Goal: Transaction & Acquisition: Book appointment/travel/reservation

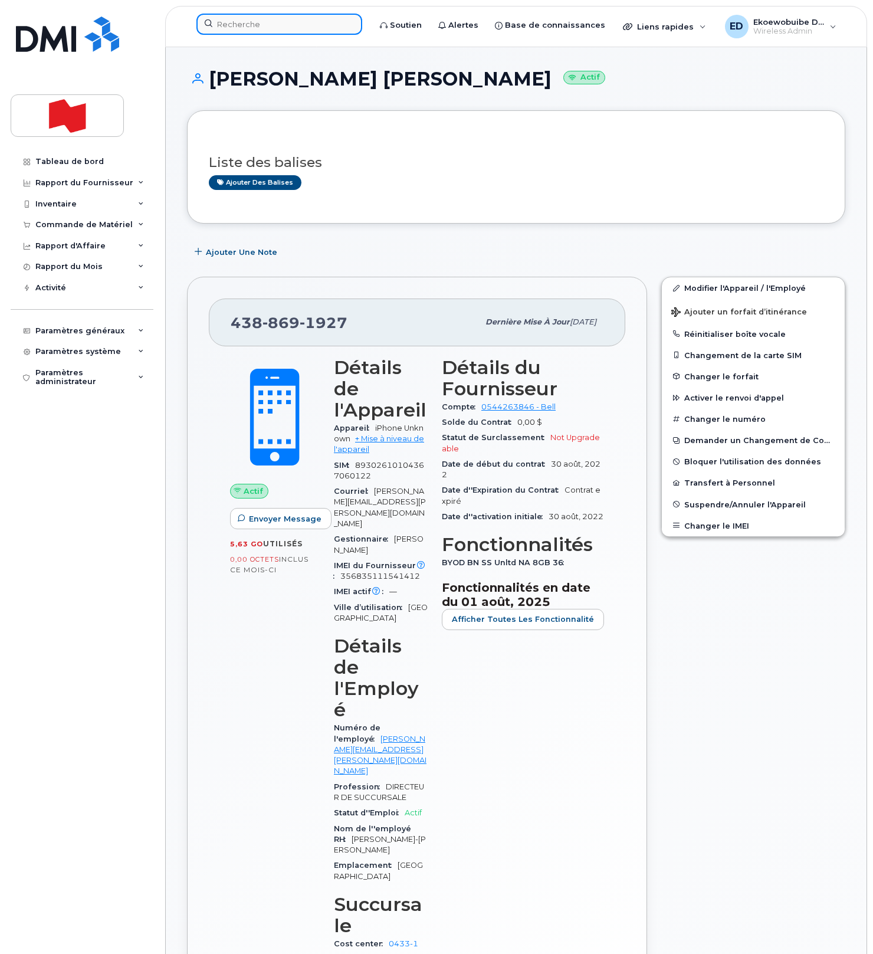
click at [306, 27] on input at bounding box center [279, 24] width 166 height 21
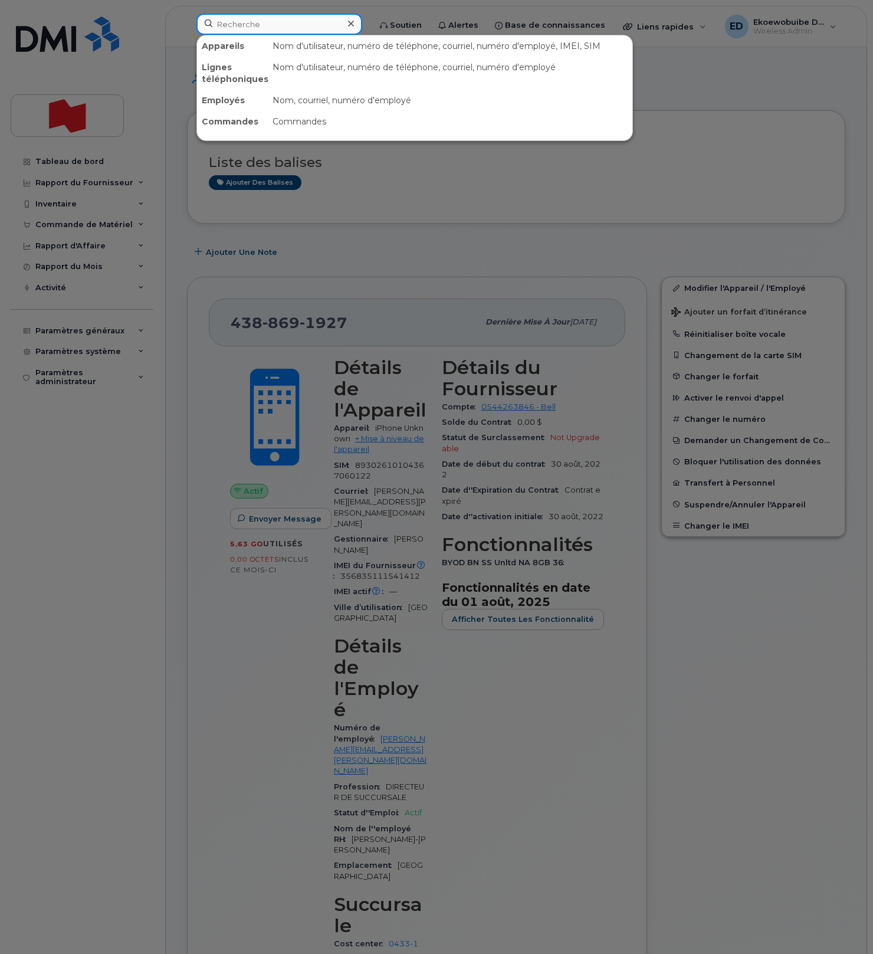
click at [306, 26] on input at bounding box center [279, 24] width 166 height 21
paste input "4169496894"
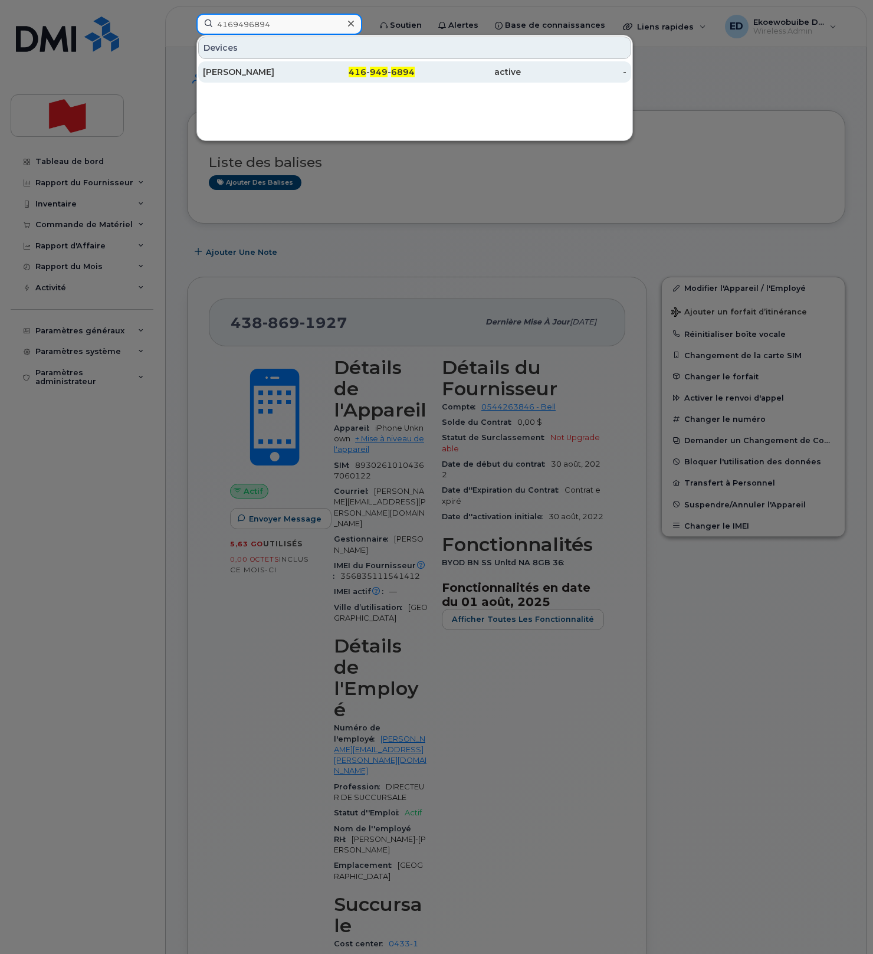
type input "4169496894"
click at [240, 73] on div "[PERSON_NAME]" at bounding box center [256, 72] width 106 height 12
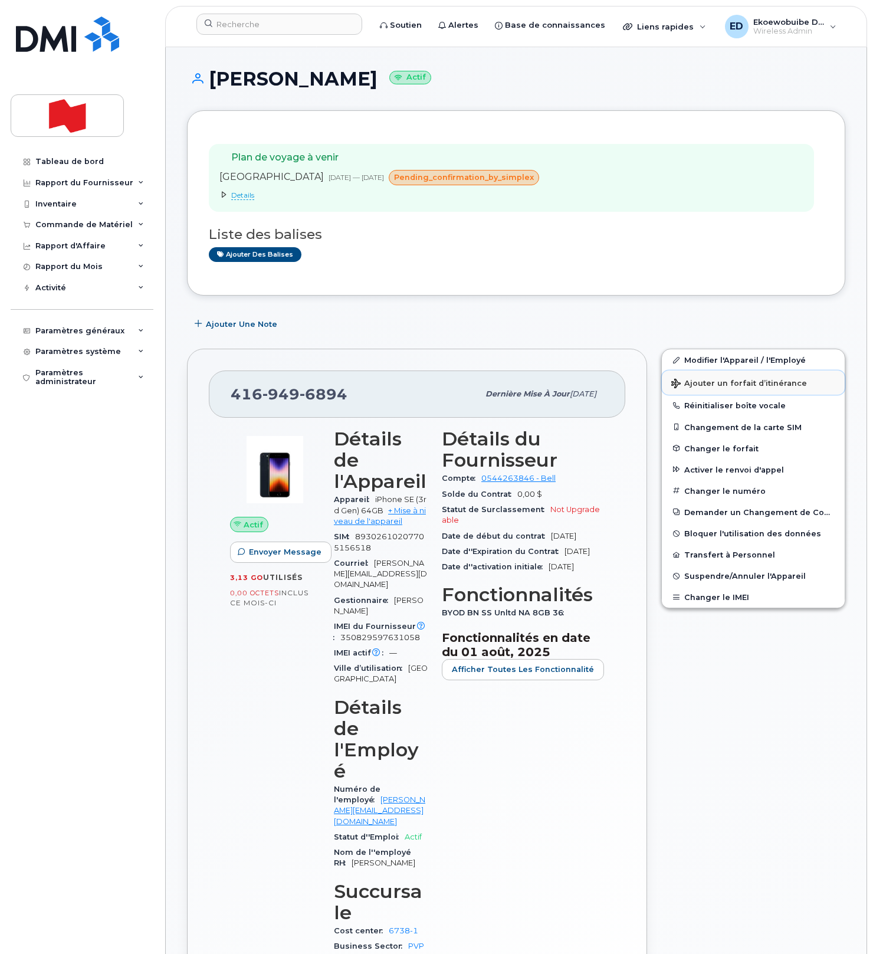
click at [705, 388] on span "Ajouter un forfait d’itinérance" at bounding box center [739, 384] width 136 height 11
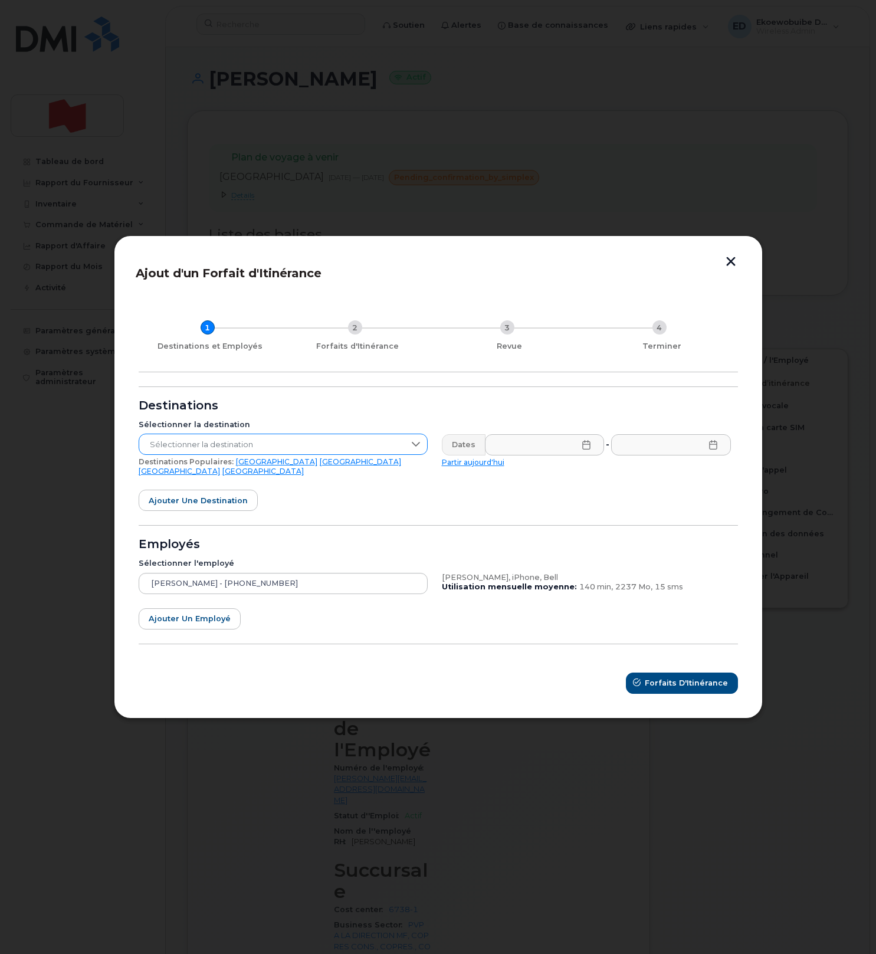
click at [307, 453] on span "Sélectionner la destination" at bounding box center [271, 444] width 265 height 21
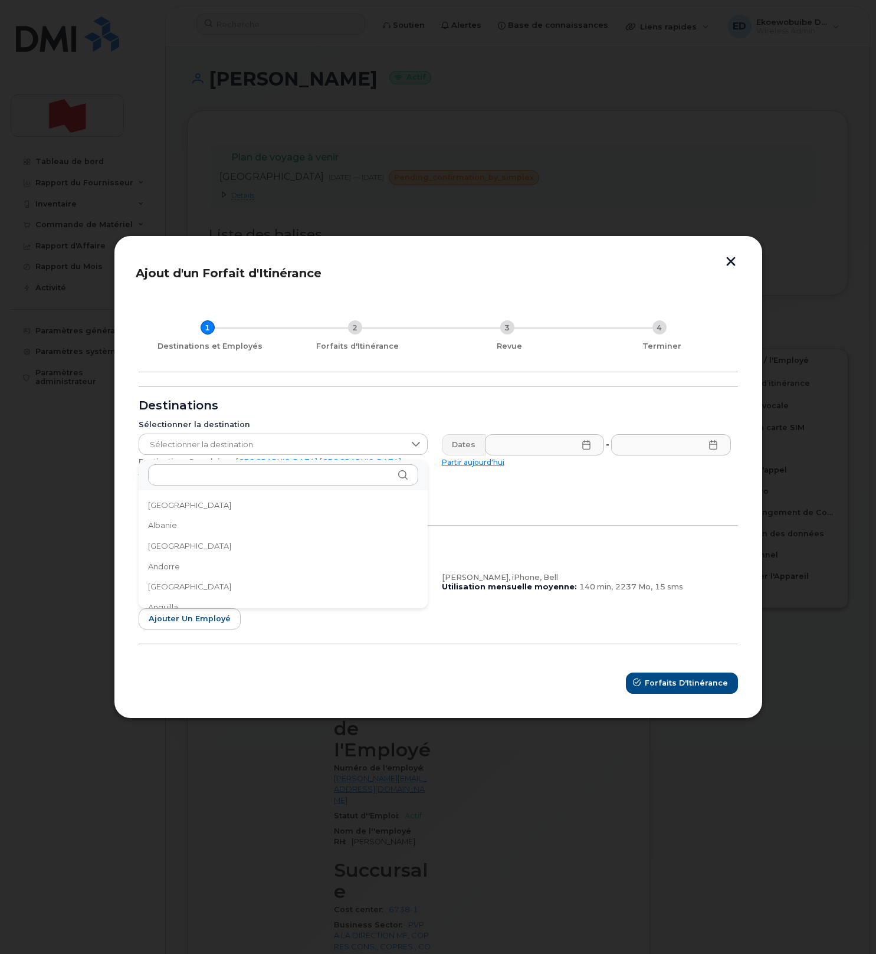
click at [380, 411] on div "Destinations" at bounding box center [438, 405] width 599 height 9
click at [220, 468] on link "[GEOGRAPHIC_DATA]" at bounding box center [179, 471] width 81 height 9
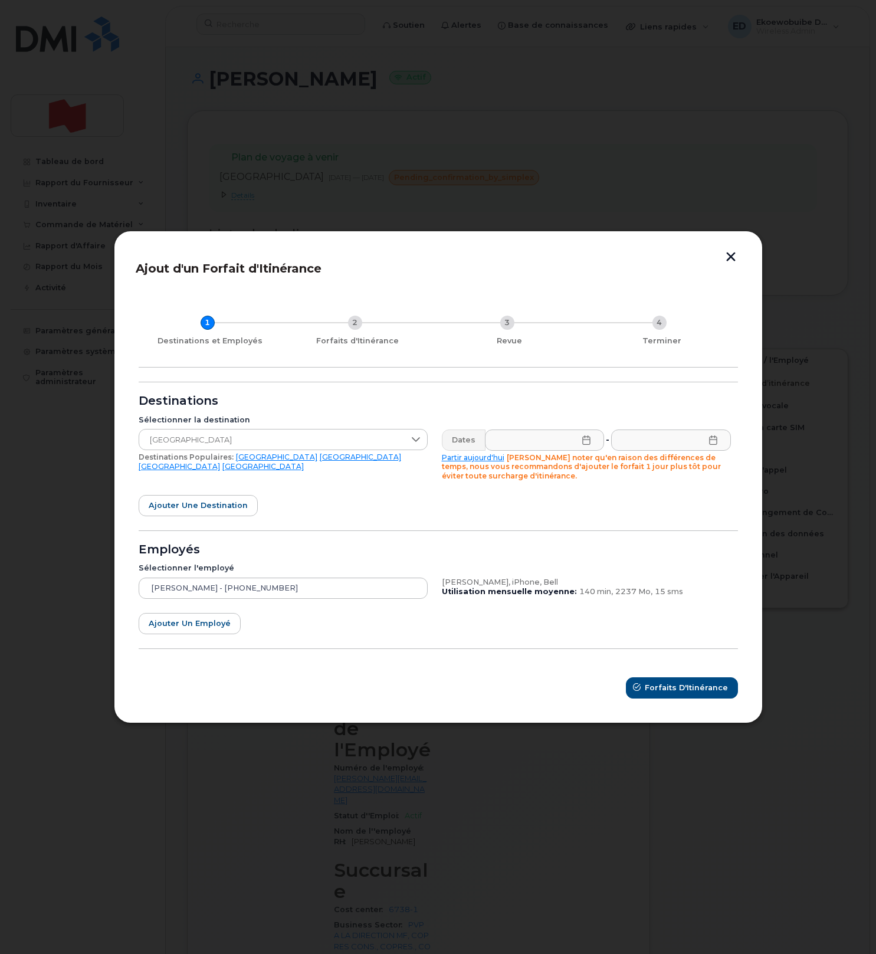
click at [582, 438] on icon at bounding box center [586, 439] width 9 height 9
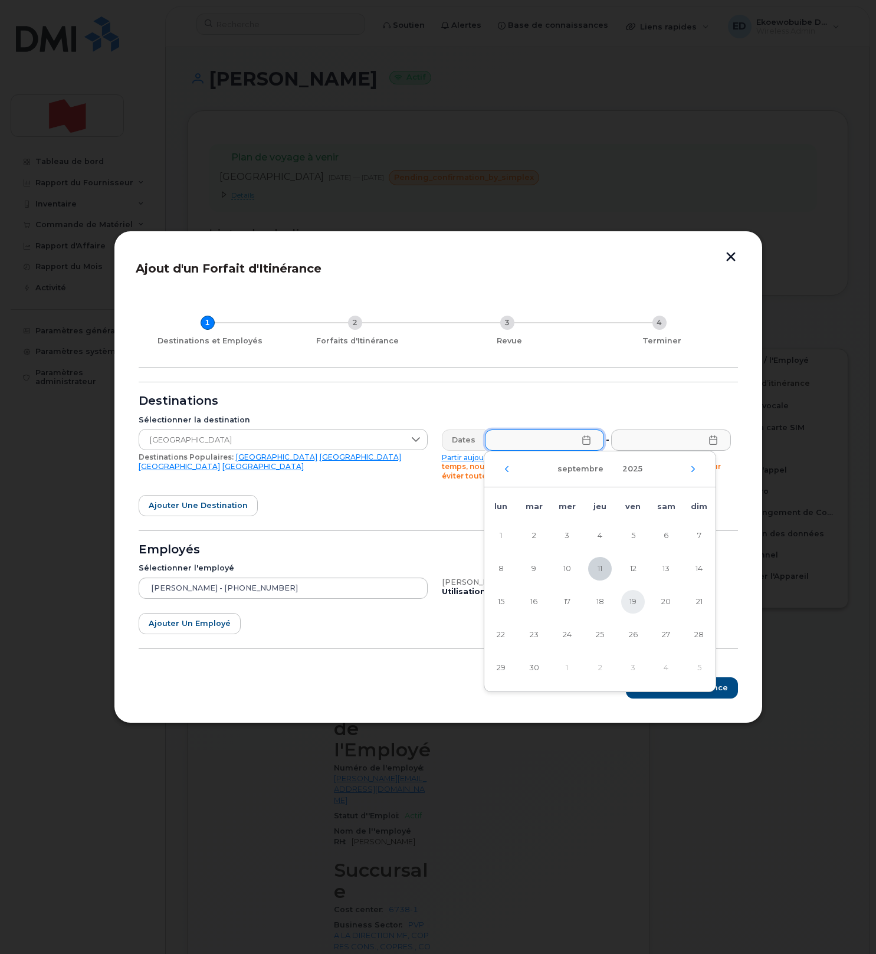
click at [632, 600] on span "19" at bounding box center [633, 602] width 24 height 24
type input "[DATE]"
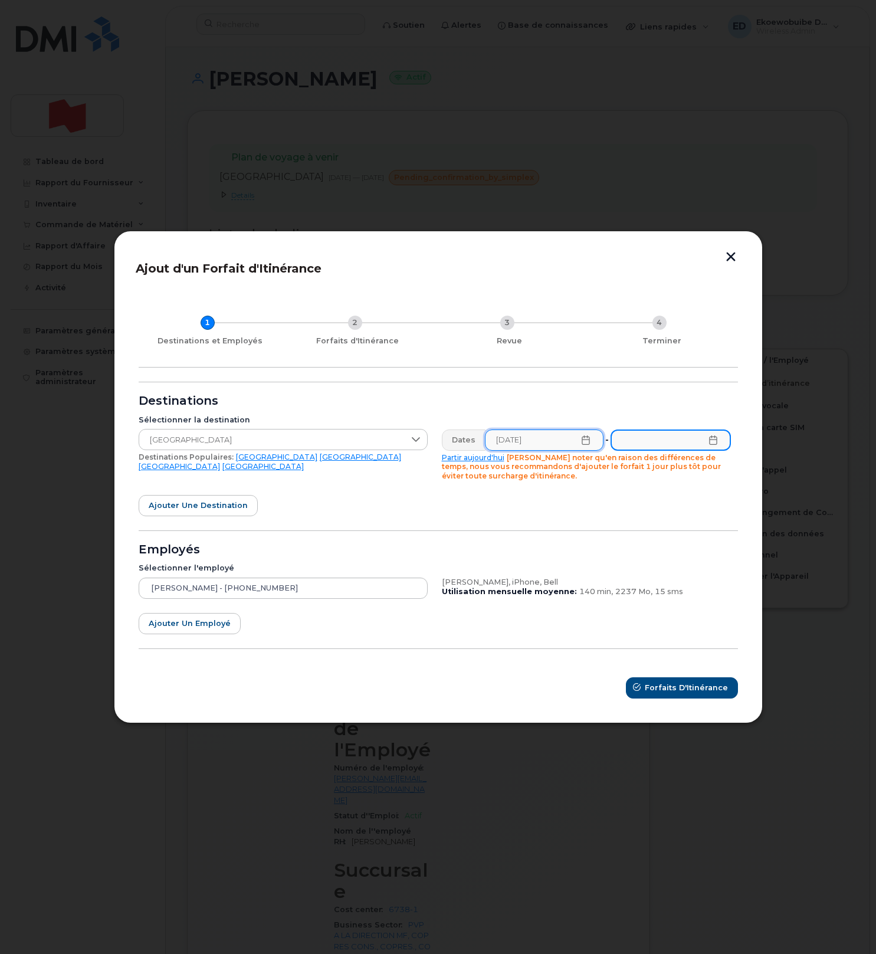
click at [676, 442] on input "text" at bounding box center [670, 439] width 120 height 21
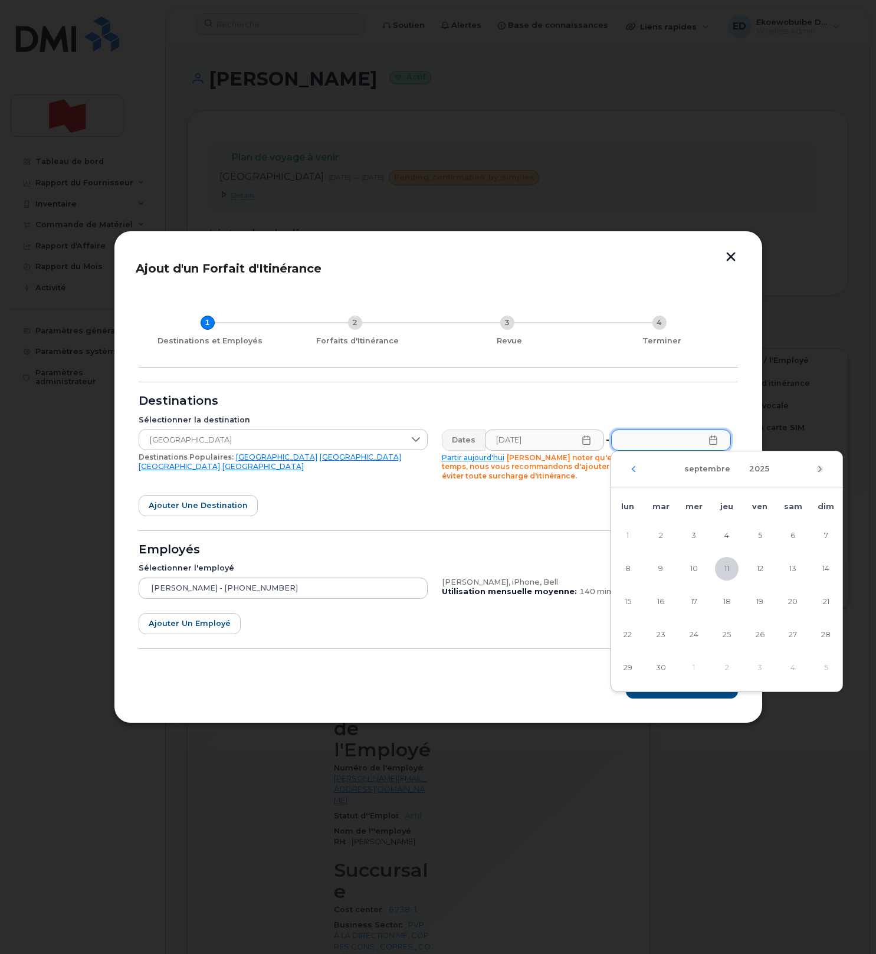
click at [821, 468] on icon "Mois suivant" at bounding box center [819, 468] width 7 height 9
click at [630, 666] on span "27" at bounding box center [628, 668] width 24 height 24
type input "[DATE]"
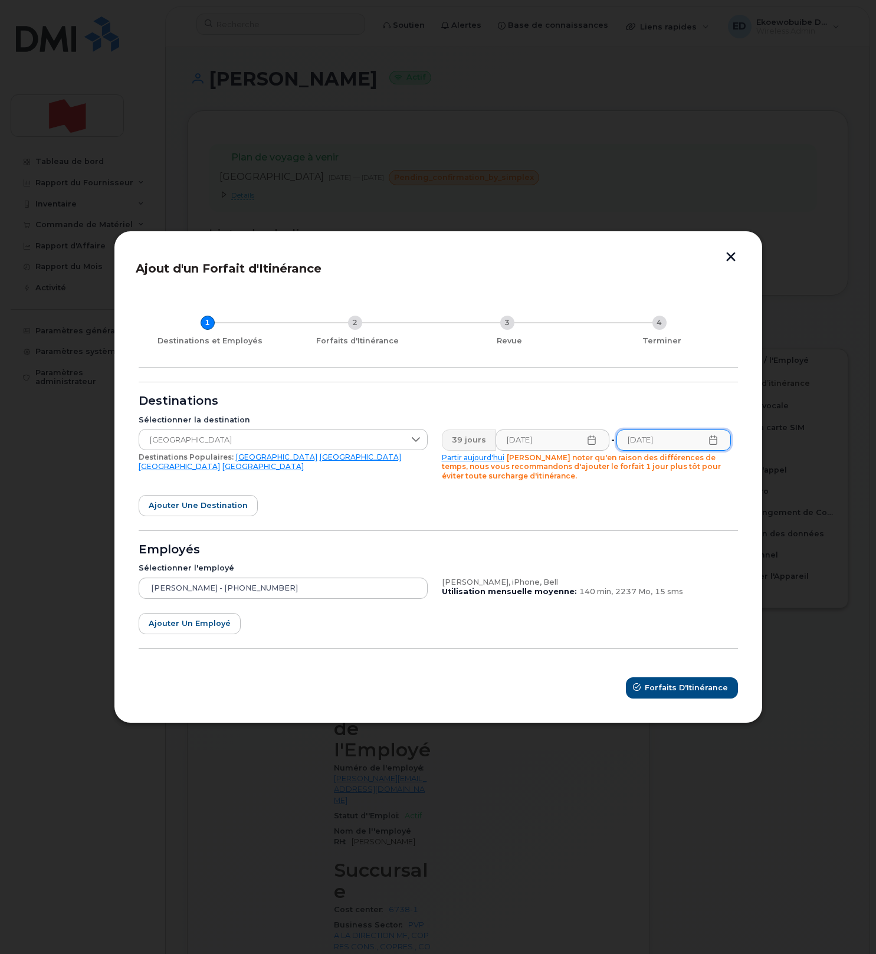
click at [592, 441] on icon at bounding box center [591, 439] width 9 height 9
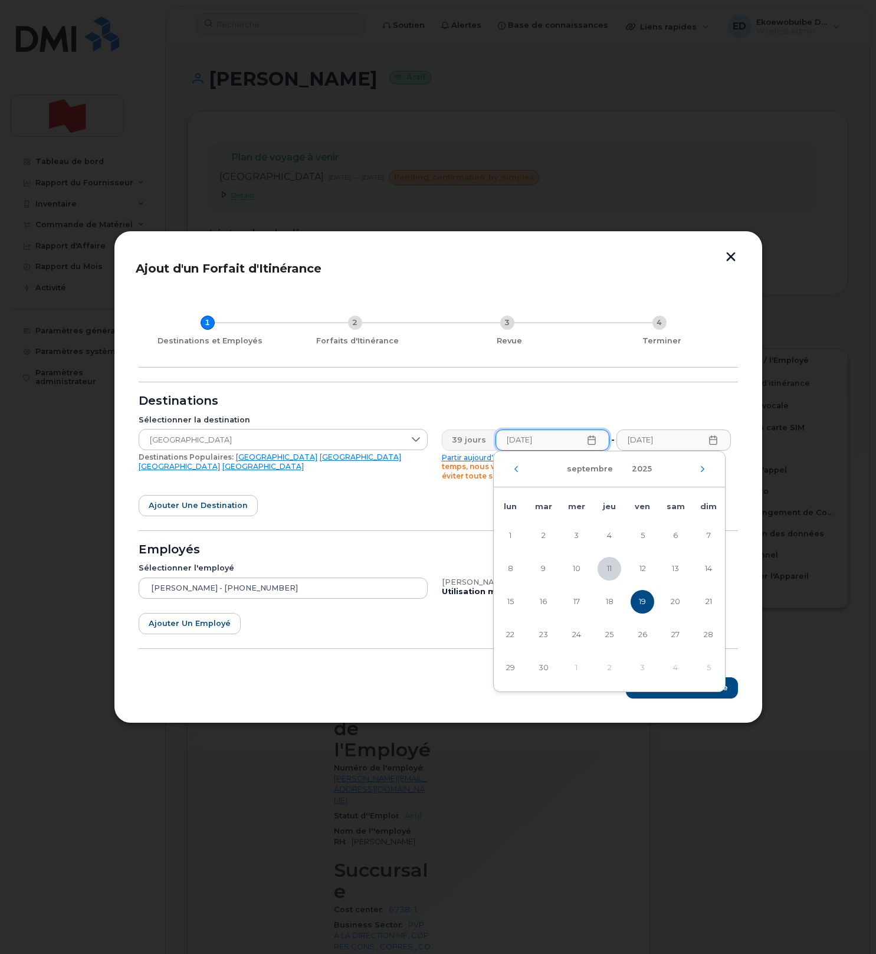
click at [705, 472] on div "septembre 2025" at bounding box center [609, 469] width 231 height 36
click at [703, 472] on icon "Mois suivant" at bounding box center [702, 468] width 7 height 9
click at [582, 638] on span "22" at bounding box center [576, 635] width 24 height 24
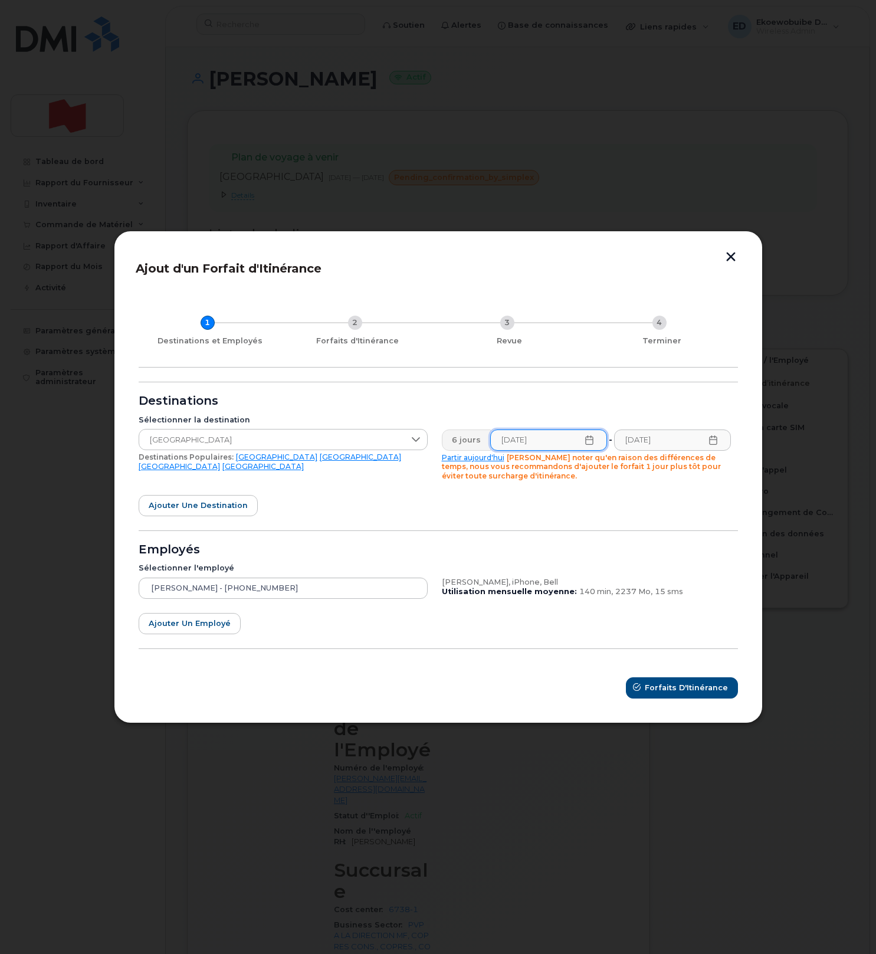
click at [587, 440] on icon at bounding box center [588, 439] width 9 height 9
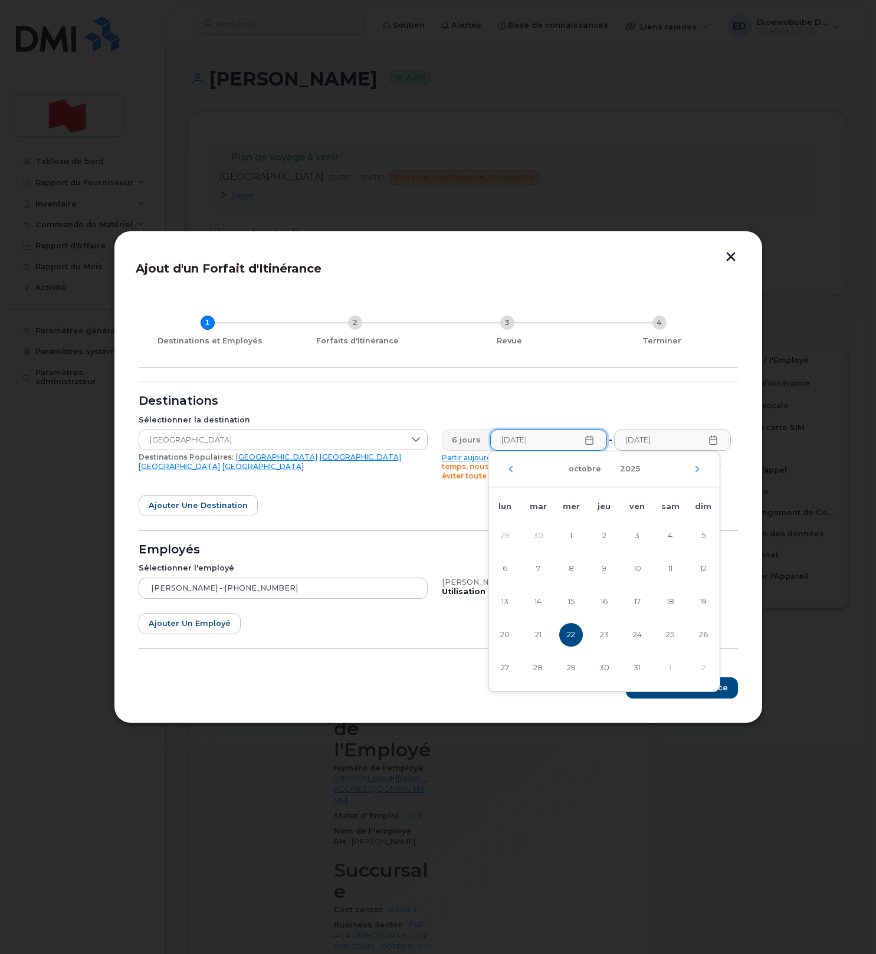
click at [703, 469] on div "octobre 2025" at bounding box center [603, 469] width 231 height 36
click at [699, 469] on icon "Mois suivant" at bounding box center [697, 468] width 7 height 9
click at [533, 669] on span "25" at bounding box center [538, 668] width 24 height 24
type input "[DATE]"
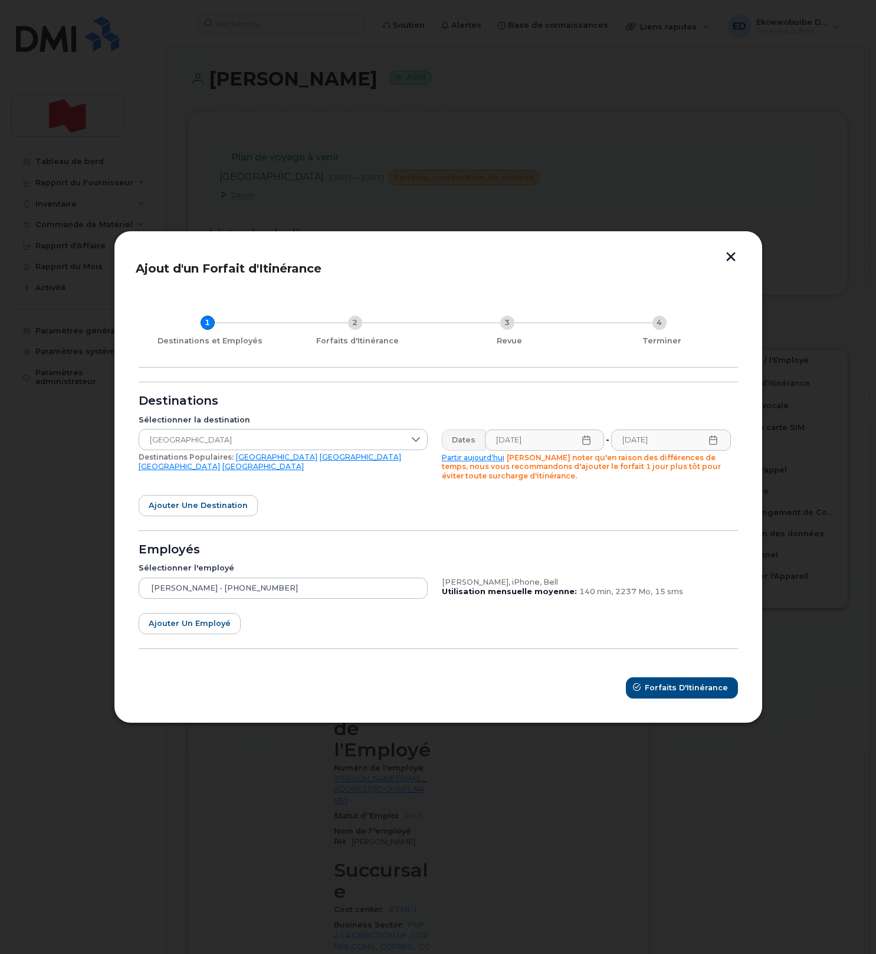
click at [715, 438] on icon at bounding box center [713, 439] width 8 height 9
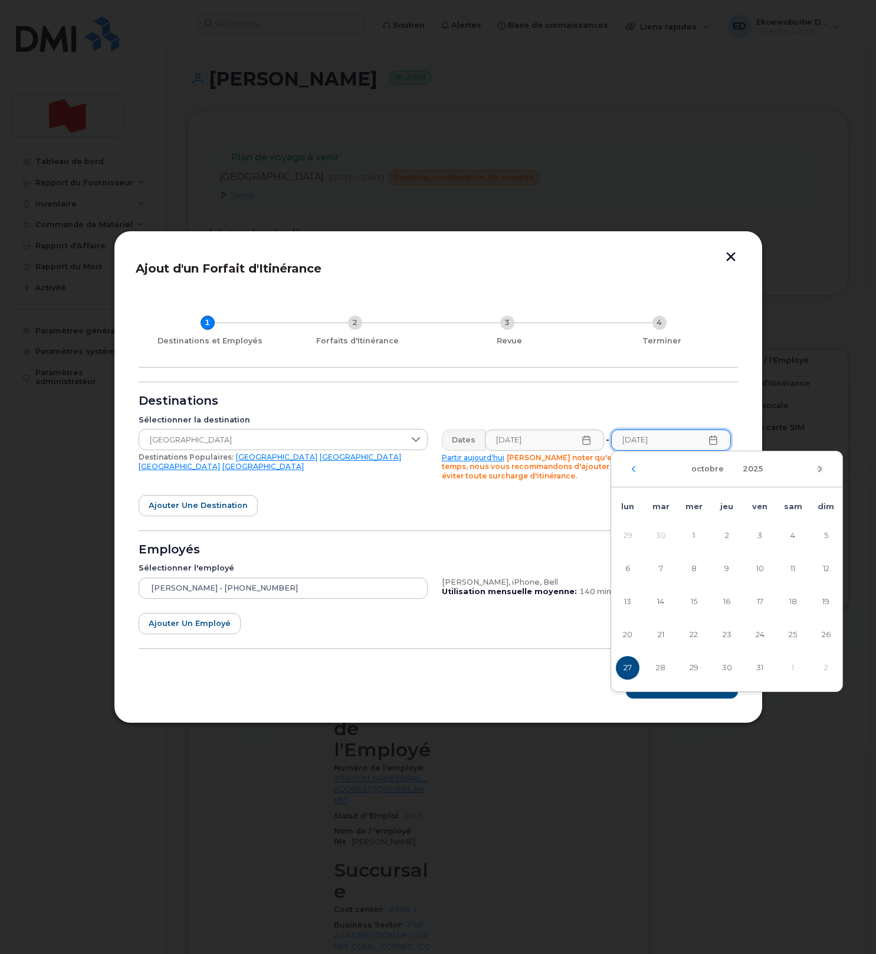
click at [819, 467] on icon "Mois suivant" at bounding box center [819, 468] width 7 height 9
click at [820, 468] on icon "Mois suivant" at bounding box center [819, 468] width 7 height 9
click at [632, 469] on icon "Mois précédent" at bounding box center [634, 468] width 4 height 6
click at [724, 669] on span "27" at bounding box center [727, 668] width 24 height 24
type input "[DATE]"
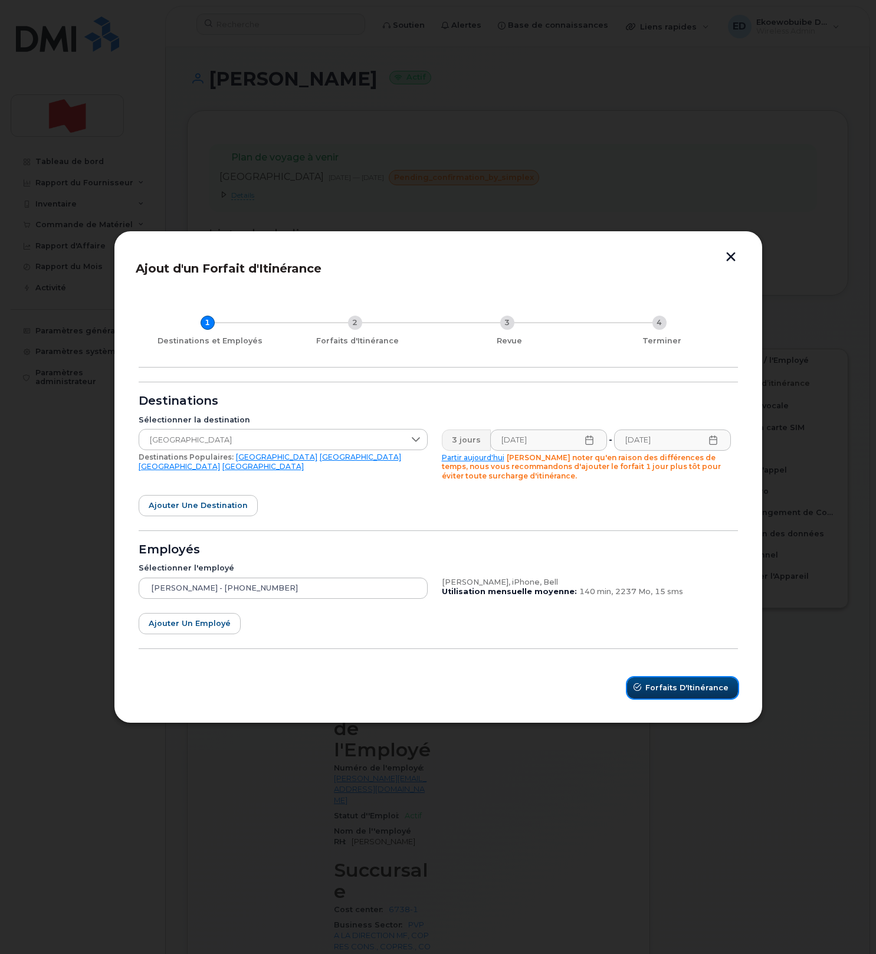
click at [672, 689] on span "Forfaits d'Itinérance" at bounding box center [686, 687] width 83 height 11
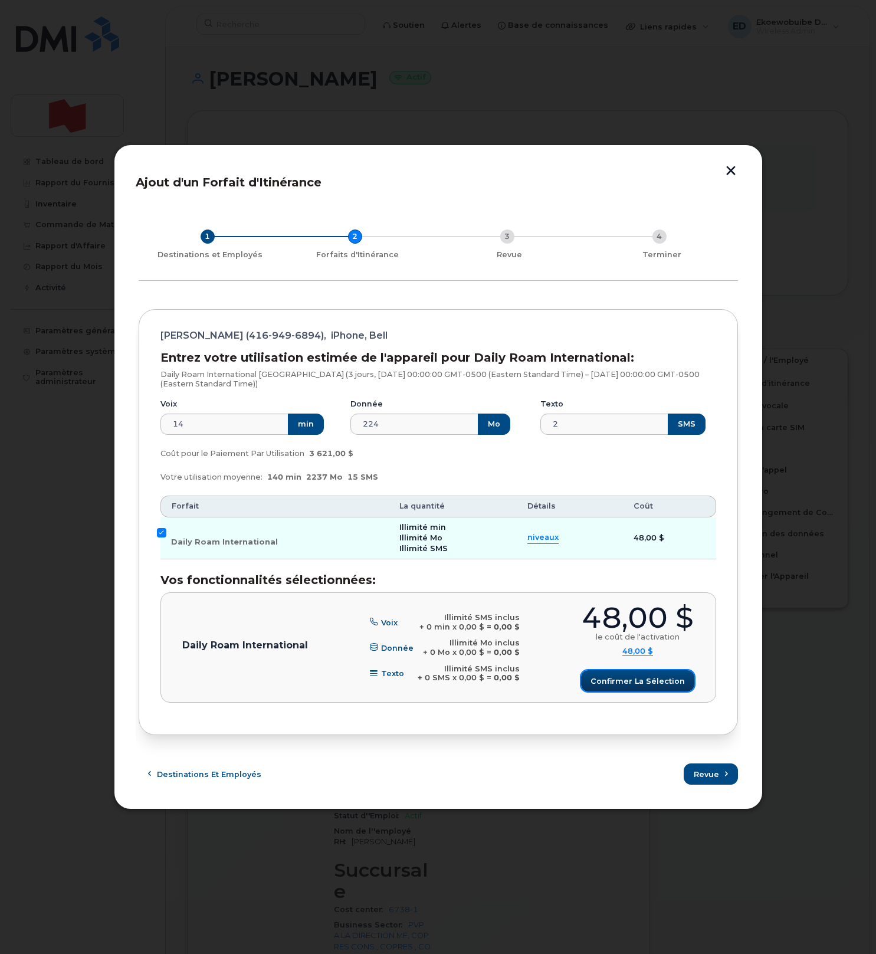
click at [649, 678] on span "Confirmer la sélection" at bounding box center [637, 680] width 94 height 11
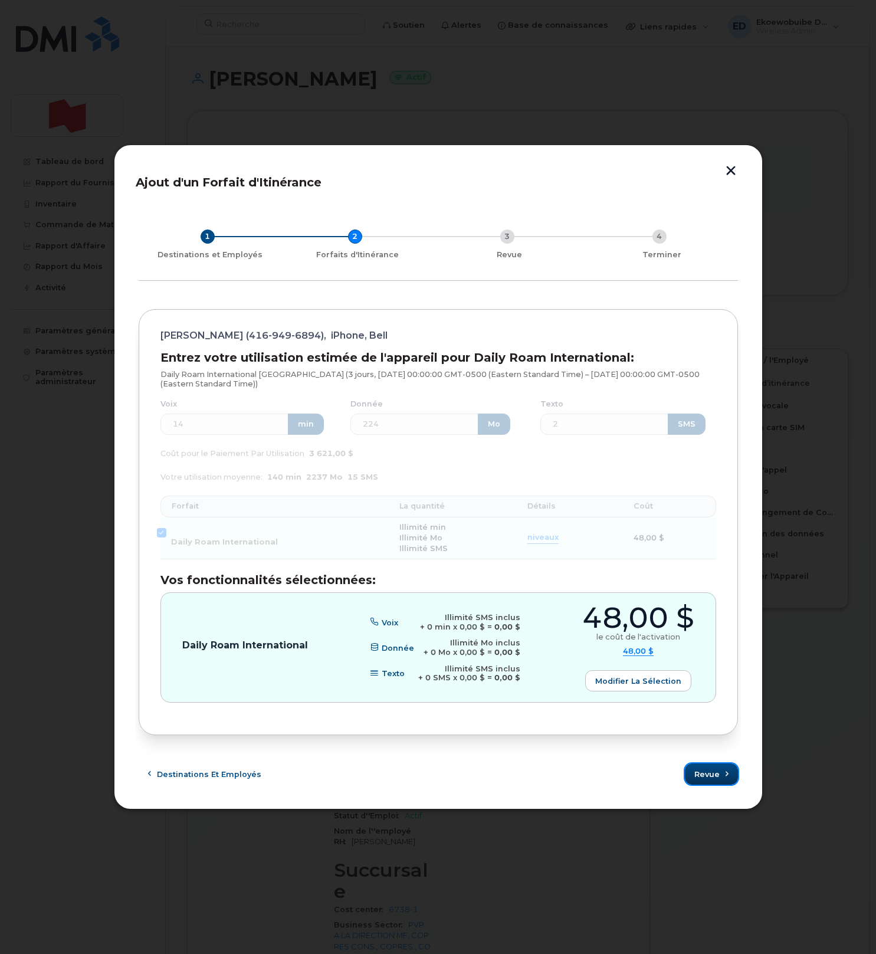
click at [701, 773] on span "Revue" at bounding box center [706, 774] width 25 height 11
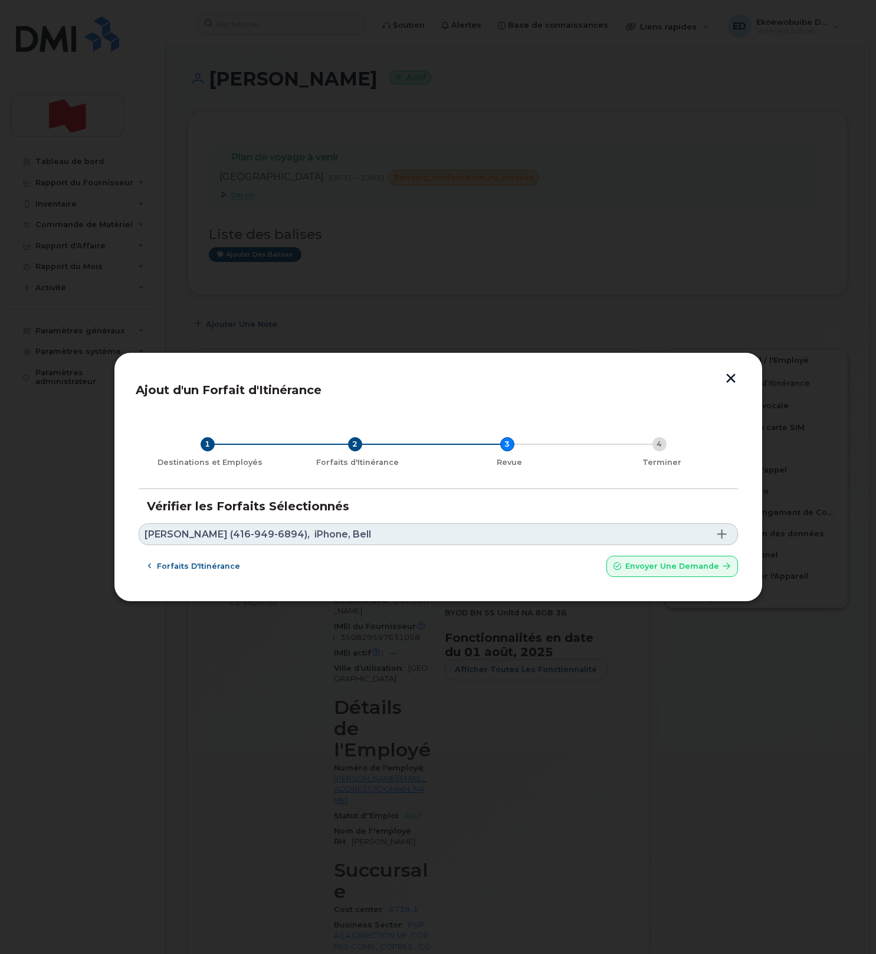
click at [403, 526] on link "[PERSON_NAME] (416-949-6894), iPhone, Bell" at bounding box center [438, 534] width 599 height 22
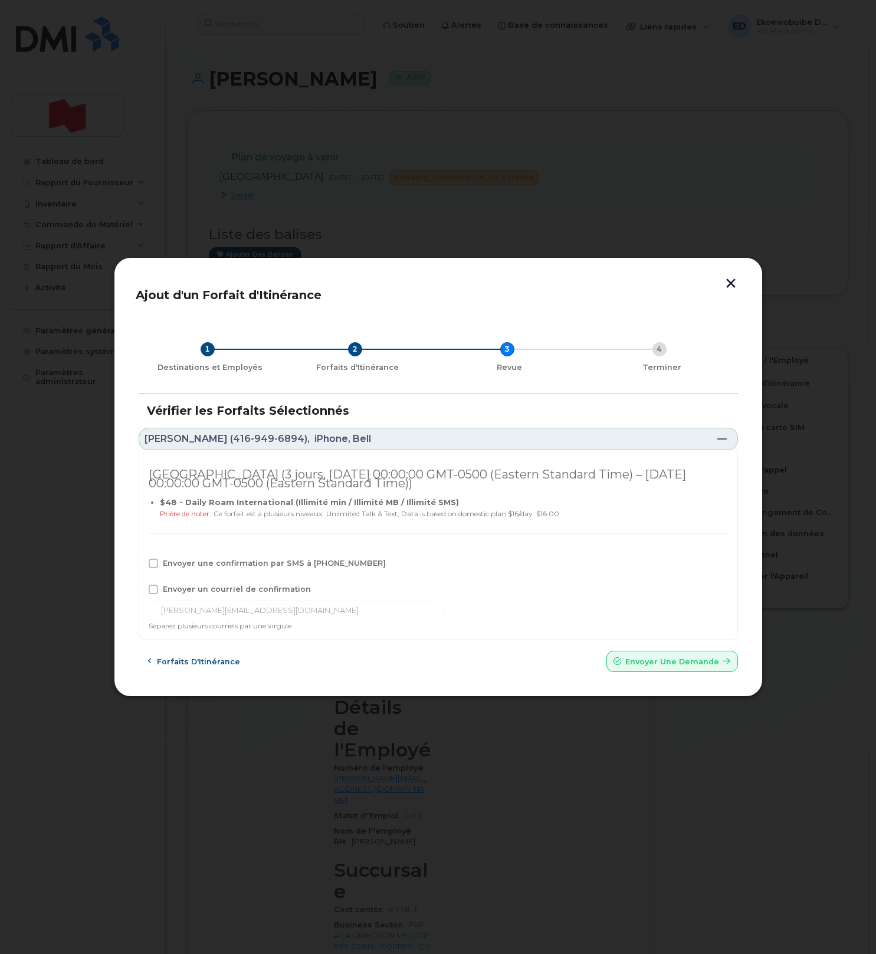
drag, startPoint x: 153, startPoint y: 567, endPoint x: 156, endPoint y: 593, distance: 25.5
click at [154, 570] on div "Envoyer une confirmation par SMS à [PHONE_NUMBER]" at bounding box center [438, 566] width 579 height 15
drag, startPoint x: 155, startPoint y: 590, endPoint x: 154, endPoint y: 584, distance: 5.9
click at [154, 590] on span at bounding box center [153, 588] width 9 height 9
click at [140, 590] on input "Envoyer un courriel de confirmation" at bounding box center [137, 587] width 6 height 6
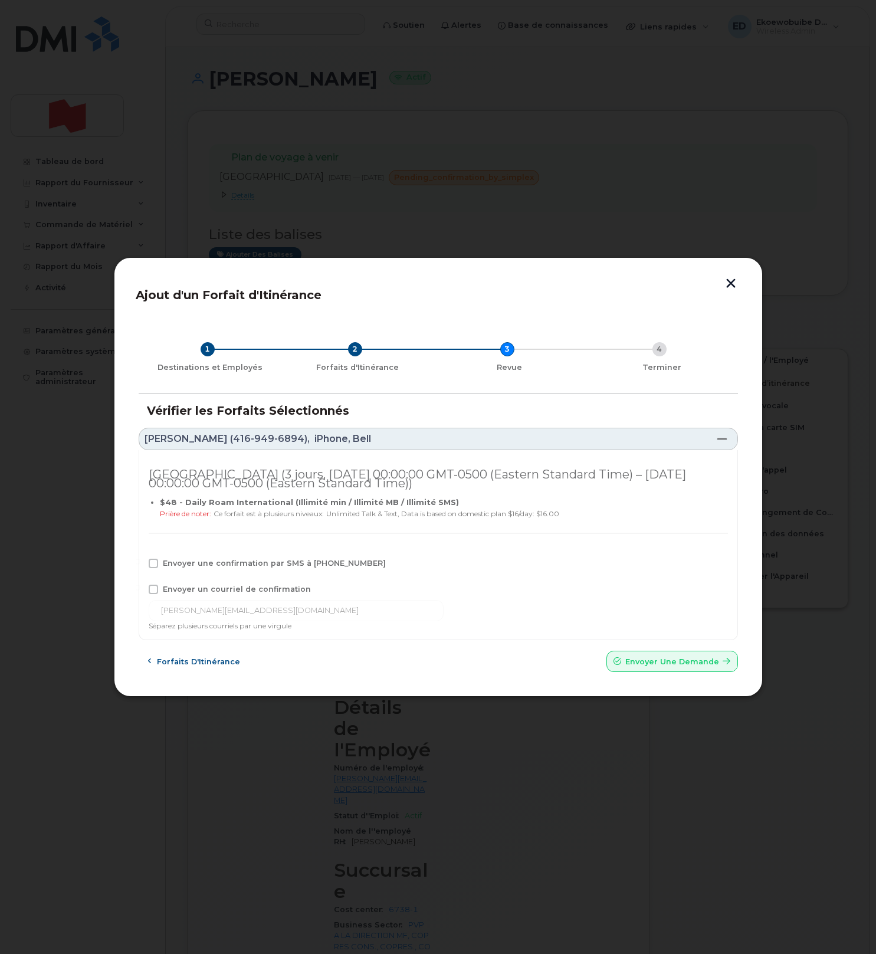
checkbox input "true"
click at [155, 572] on div "Envoyer une confirmation par SMS à [PHONE_NUMBER]" at bounding box center [438, 566] width 579 height 15
drag, startPoint x: 153, startPoint y: 567, endPoint x: 160, endPoint y: 575, distance: 10.0
click at [153, 568] on div "Envoyer une confirmation par SMS à [PHONE_NUMBER]" at bounding box center [438, 566] width 579 height 15
drag, startPoint x: 153, startPoint y: 562, endPoint x: 157, endPoint y: 568, distance: 6.9
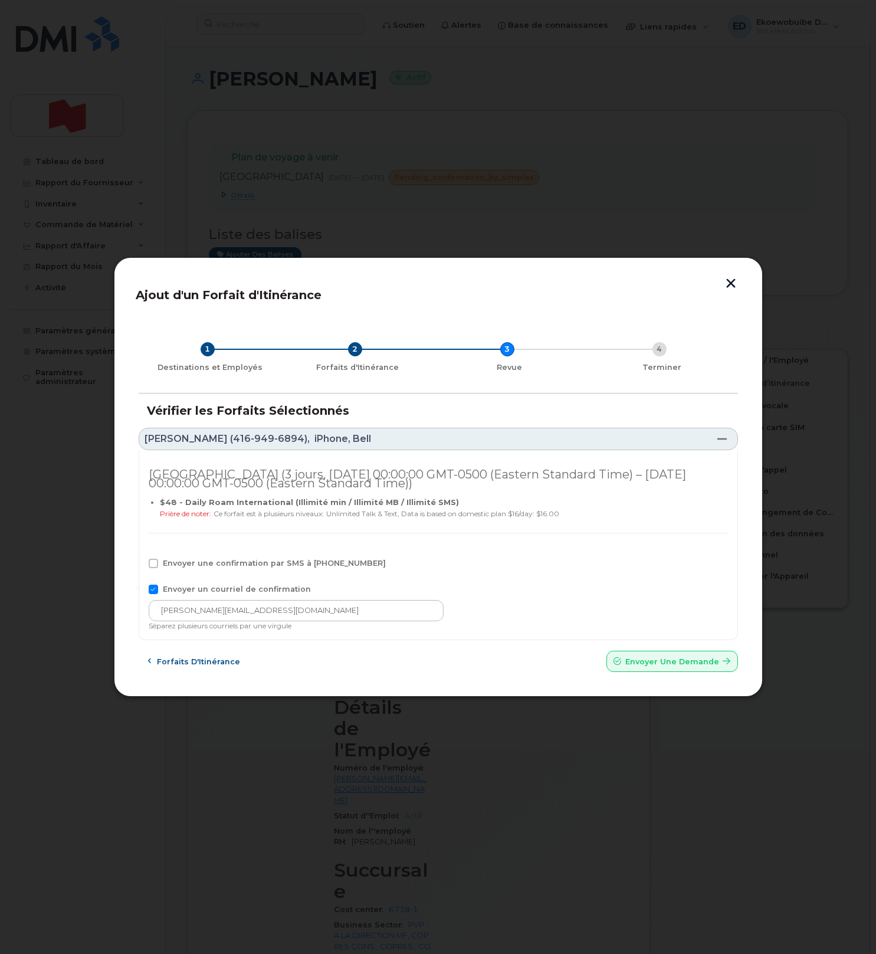
click at [153, 563] on span at bounding box center [153, 563] width 9 height 9
click at [140, 563] on input "Envoyer une confirmation par SMS à [PHONE_NUMBER]" at bounding box center [137, 562] width 6 height 6
checkbox input "true"
click at [261, 616] on input "[PERSON_NAME][EMAIL_ADDRESS][DOMAIN_NAME]" at bounding box center [296, 610] width 295 height 21
drag, startPoint x: 291, startPoint y: 613, endPoint x: 147, endPoint y: 617, distance: 144.6
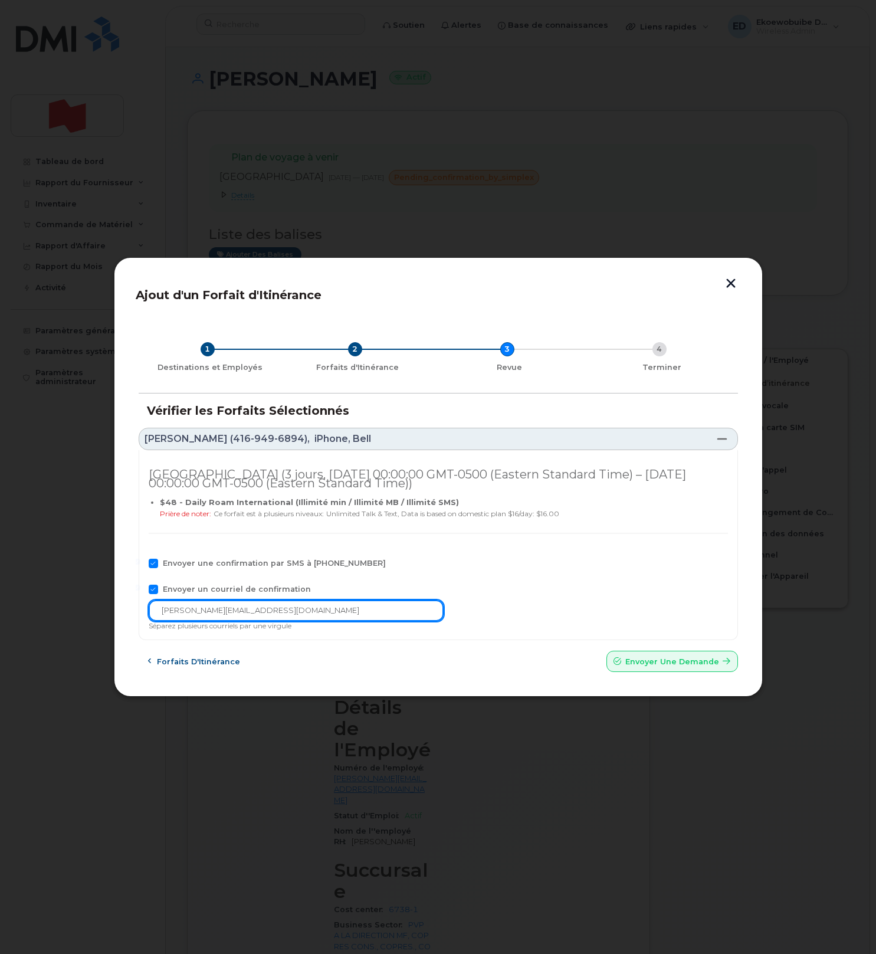
click at [147, 617] on div "[GEOGRAPHIC_DATA] (3 jours, [DATE] 00:00:00 GMT-0500 (Eastern Standard Time) – …" at bounding box center [438, 545] width 599 height 191
drag, startPoint x: 272, startPoint y: 611, endPoint x: 111, endPoint y: 605, distance: 161.7
click at [111, 605] on div "Ajout d'un Forfait d'Itinérance 1 Destinations et Employés 2 Forfaits d'Itinéra…" at bounding box center [438, 477] width 876 height 954
paste input "[EMAIL_ADDRESS][DOMAIN_NAME]"
type input "[EMAIL_ADDRESS][DOMAIN_NAME]"
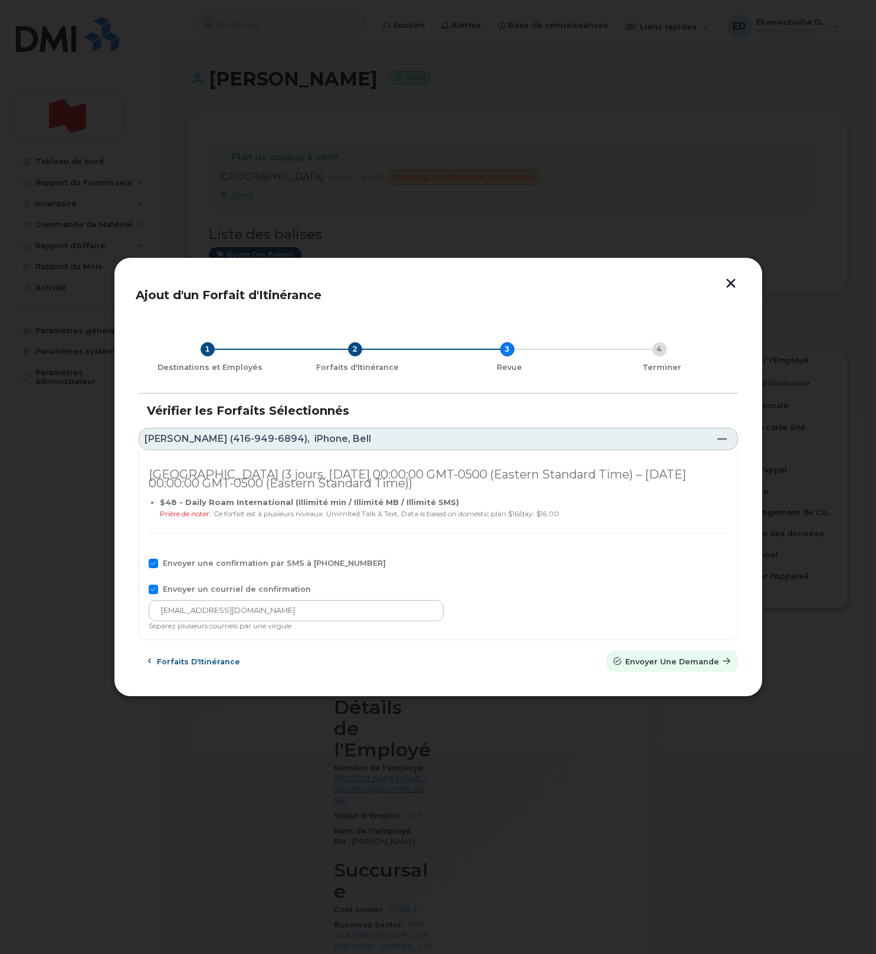
click at [634, 666] on span "Envoyer une Demande" at bounding box center [672, 661] width 94 height 11
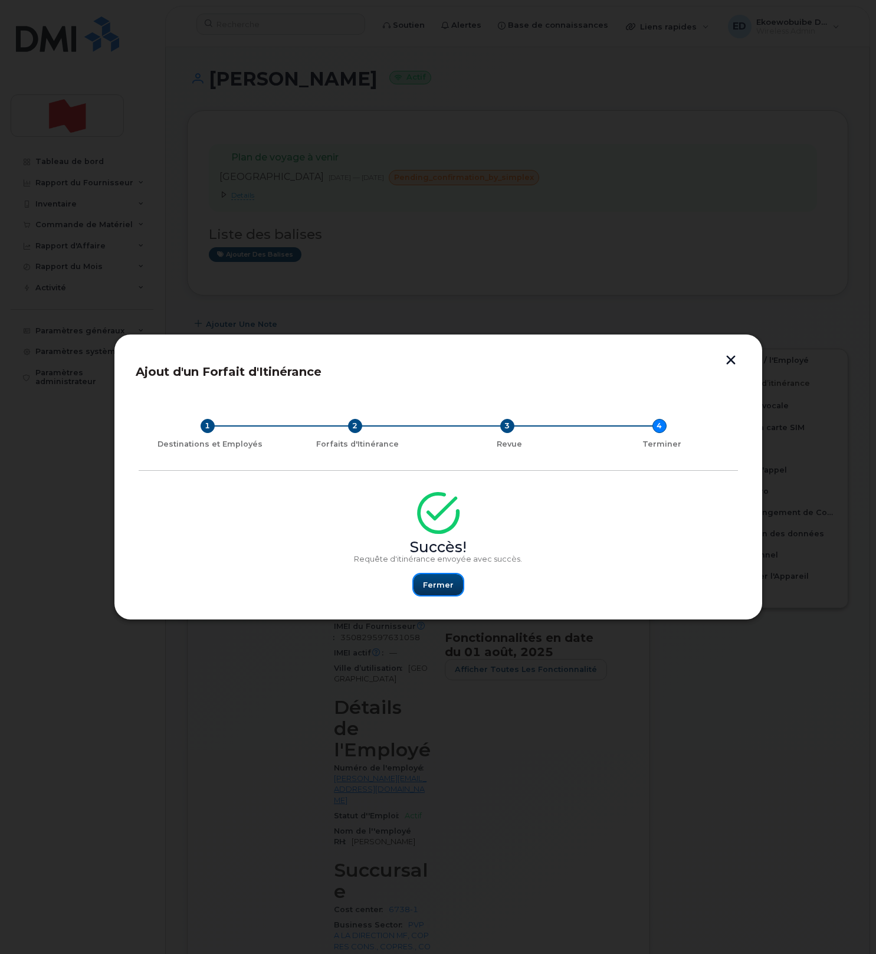
click at [443, 588] on span "Fermer" at bounding box center [438, 584] width 31 height 11
click at [442, 588] on span "Fermer" at bounding box center [436, 584] width 31 height 11
